Goal: Transaction & Acquisition: Download file/media

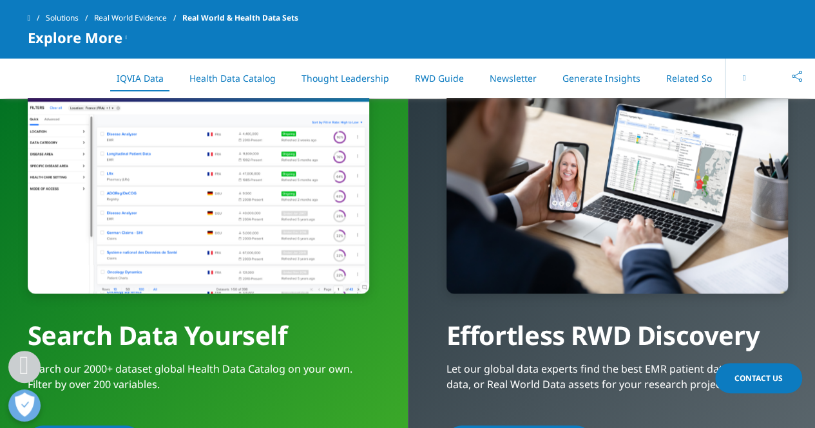
scroll to position [1002, 0]
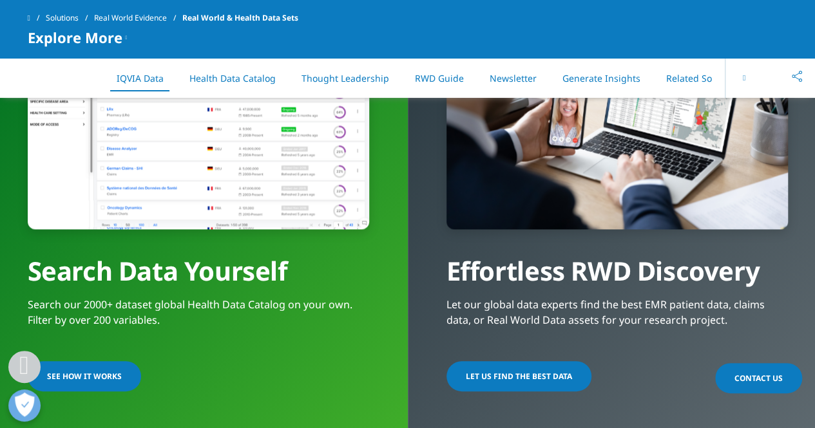
click at [421, 79] on link "RWD Guide" at bounding box center [439, 78] width 49 height 12
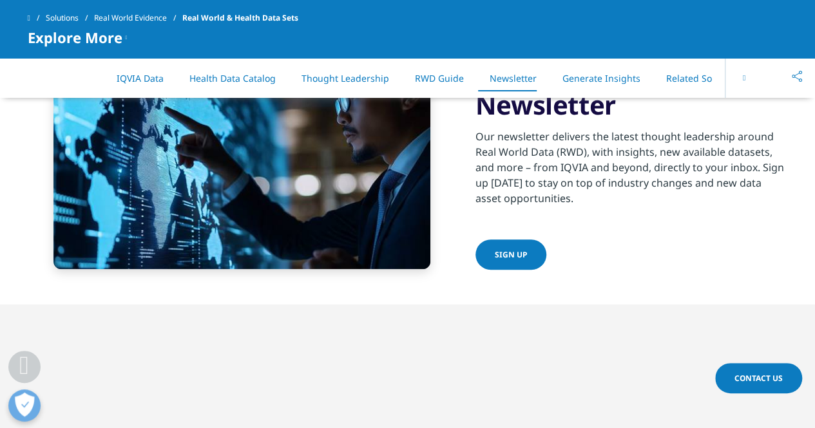
scroll to position [2647, 0]
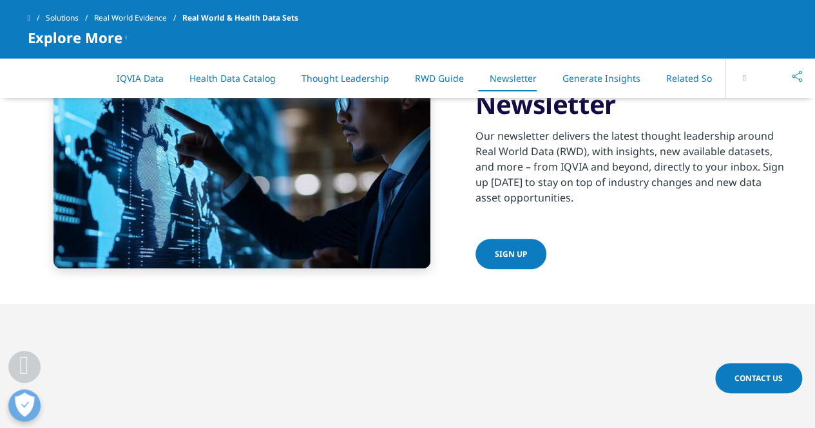
click at [495, 254] on span "Sign up" at bounding box center [511, 254] width 32 height 11
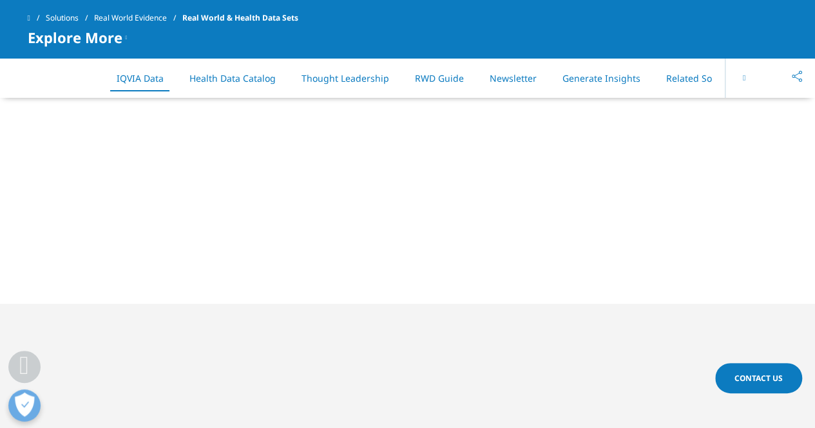
scroll to position [1002, 0]
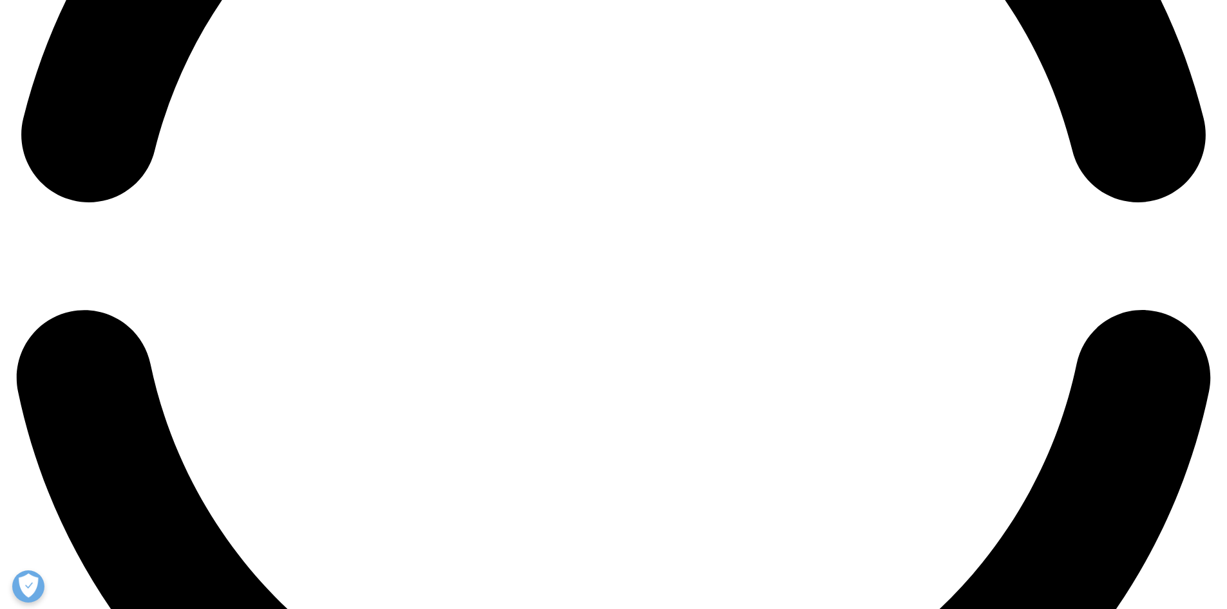
scroll to position [2813, 0]
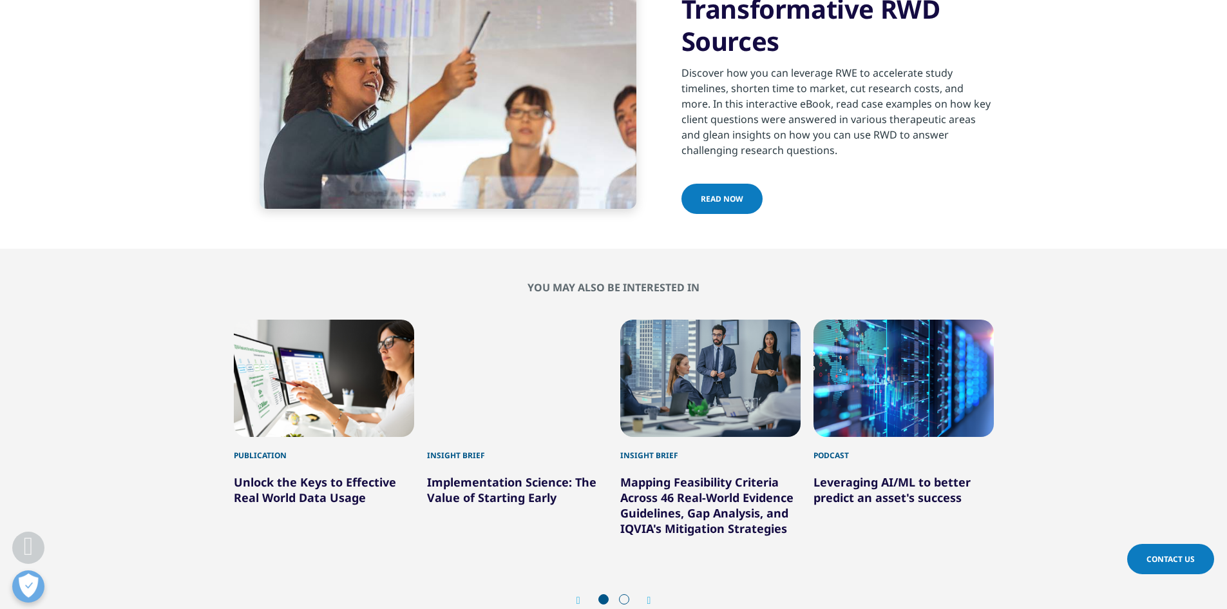
click at [713, 197] on span "Read Now" at bounding box center [722, 198] width 43 height 11
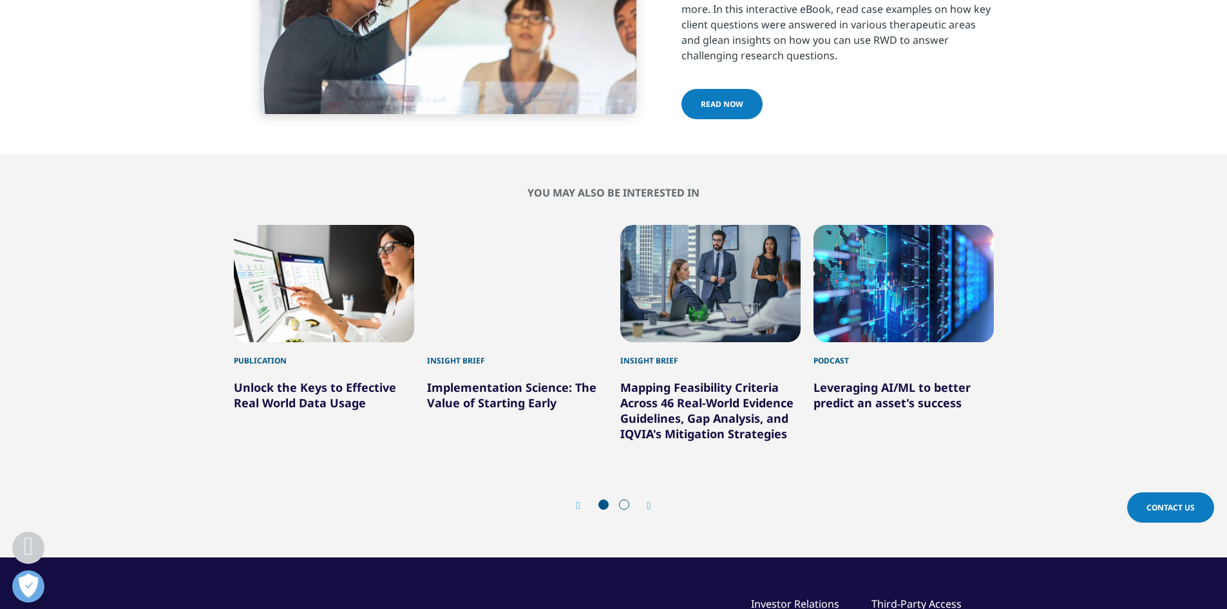
scroll to position [2942, 0]
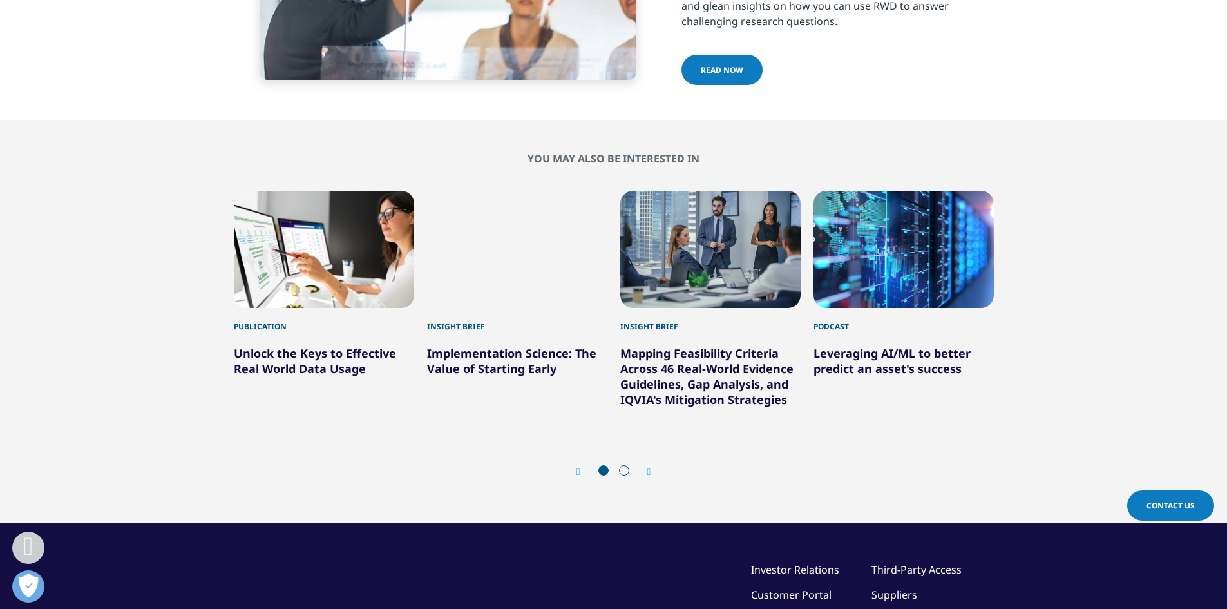
click at [651, 428] on icon "Next slide" at bounding box center [649, 471] width 4 height 10
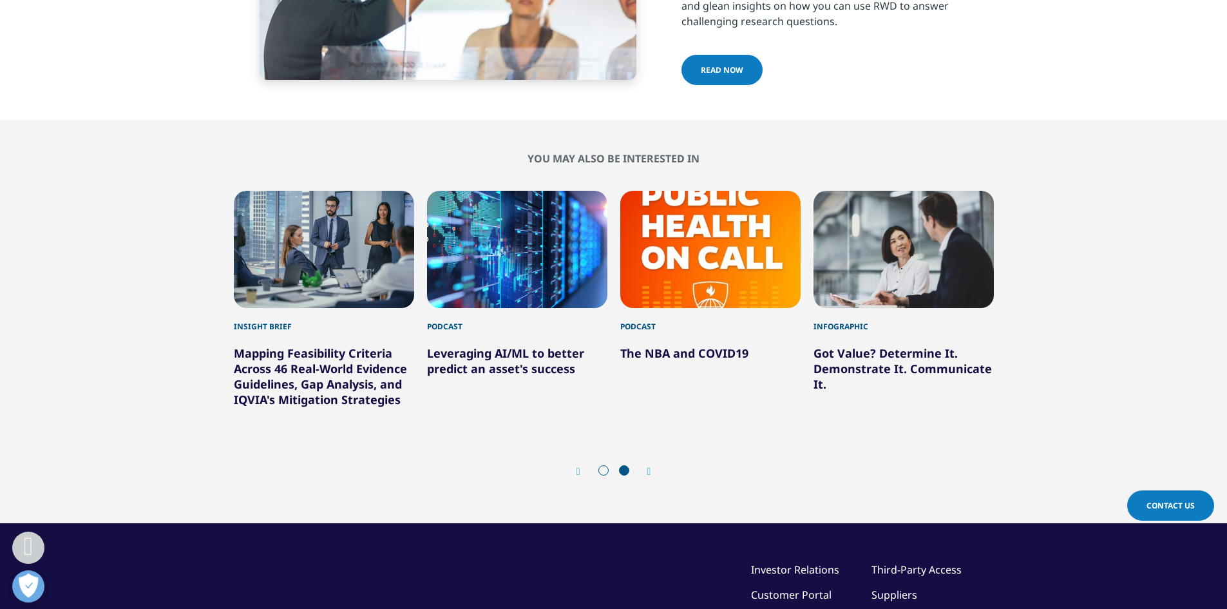
click at [578, 428] on icon "Previous slide" at bounding box center [579, 471] width 4 height 10
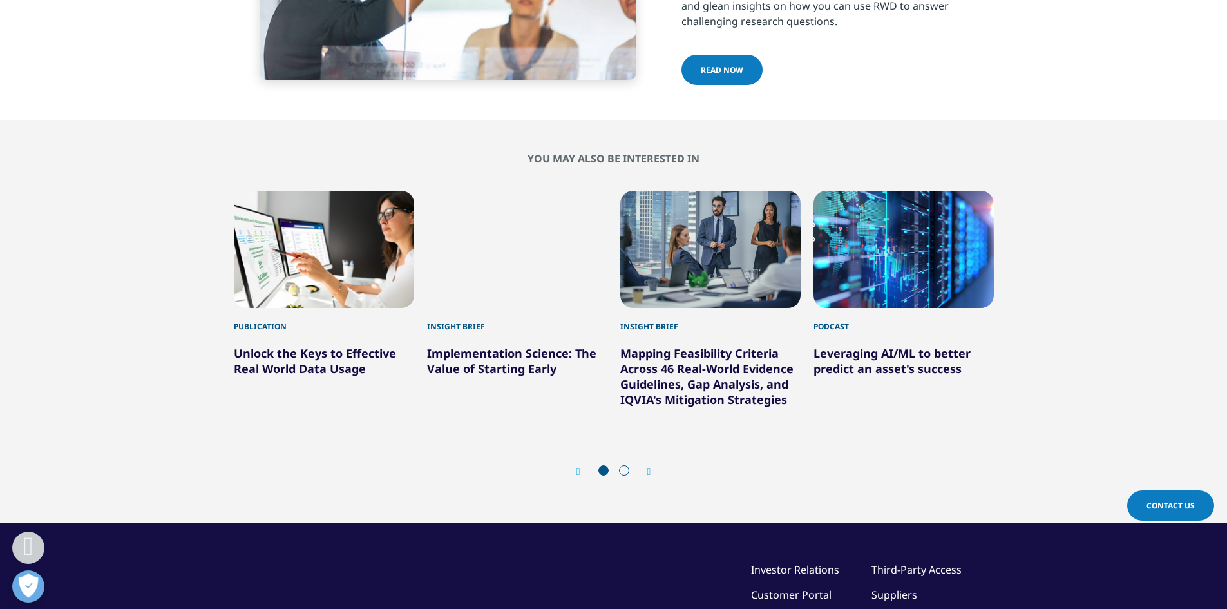
click at [278, 371] on link "Unlock the Keys to Effective Real World Data Usage" at bounding box center [315, 360] width 162 height 31
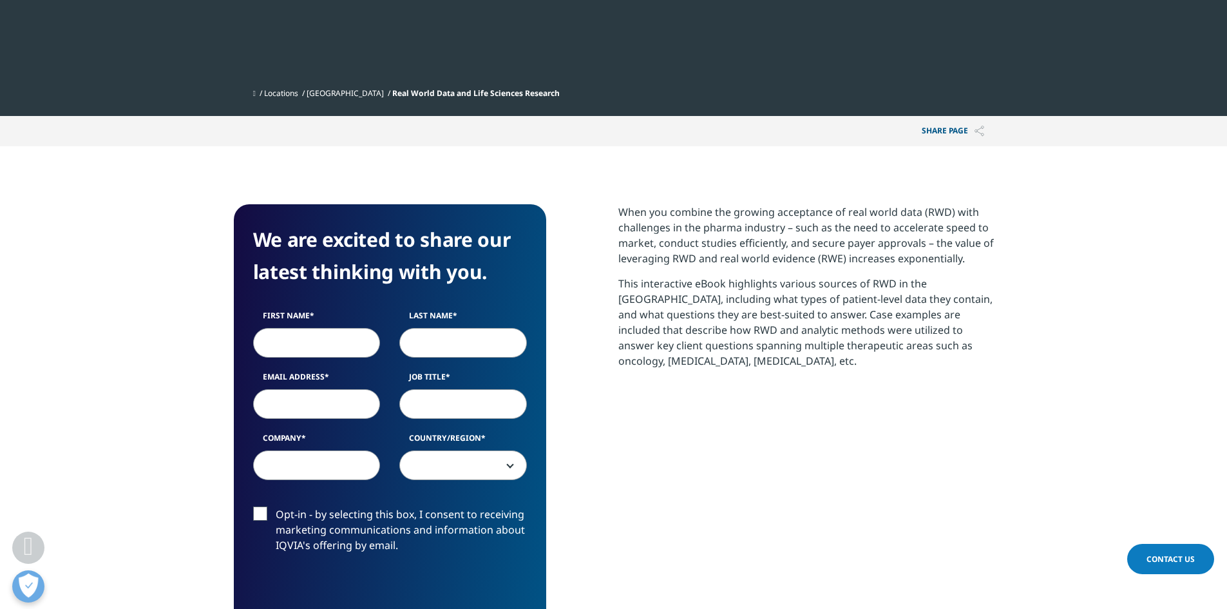
scroll to position [386, 0]
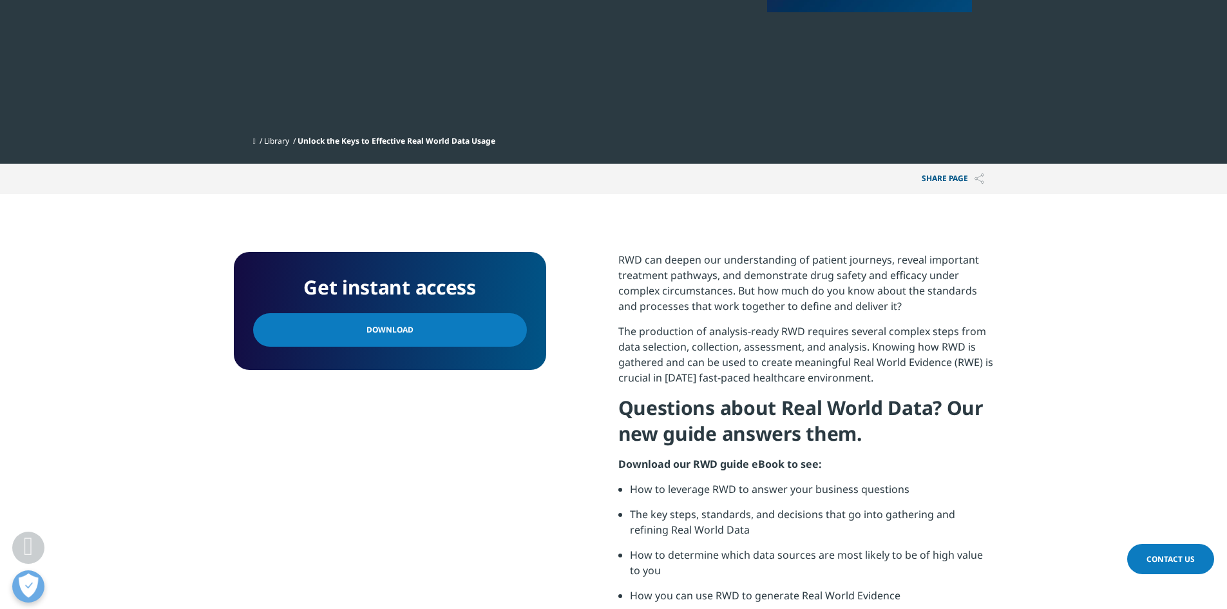
scroll to position [322, 0]
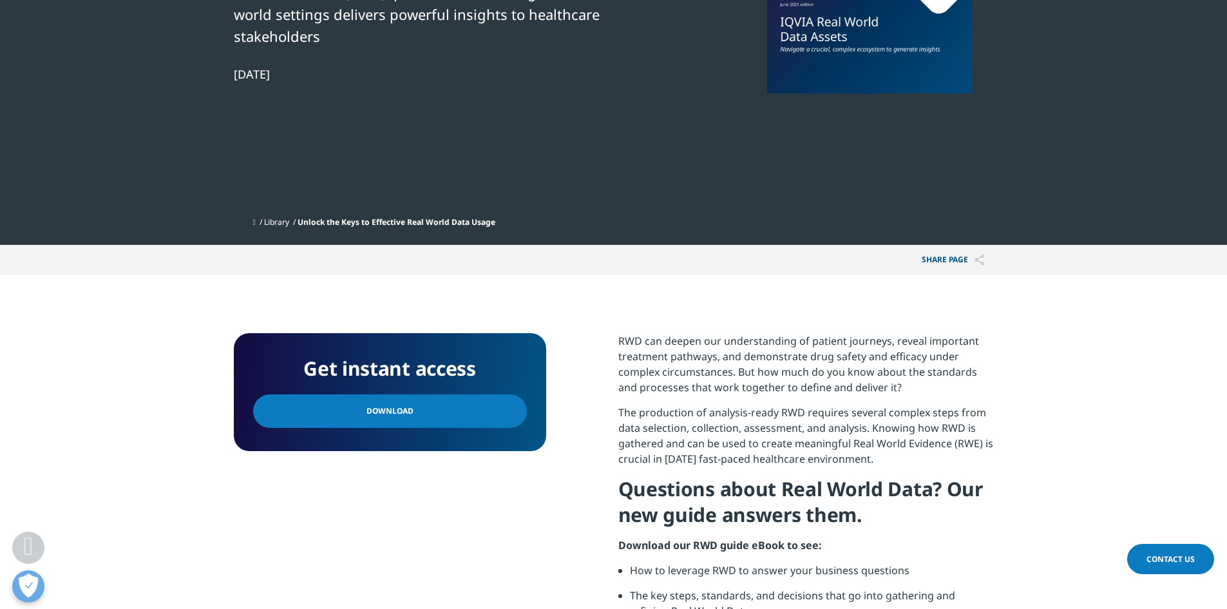
click at [400, 396] on link "Download" at bounding box center [390, 410] width 274 height 33
